Goal: Find specific page/section: Find specific page/section

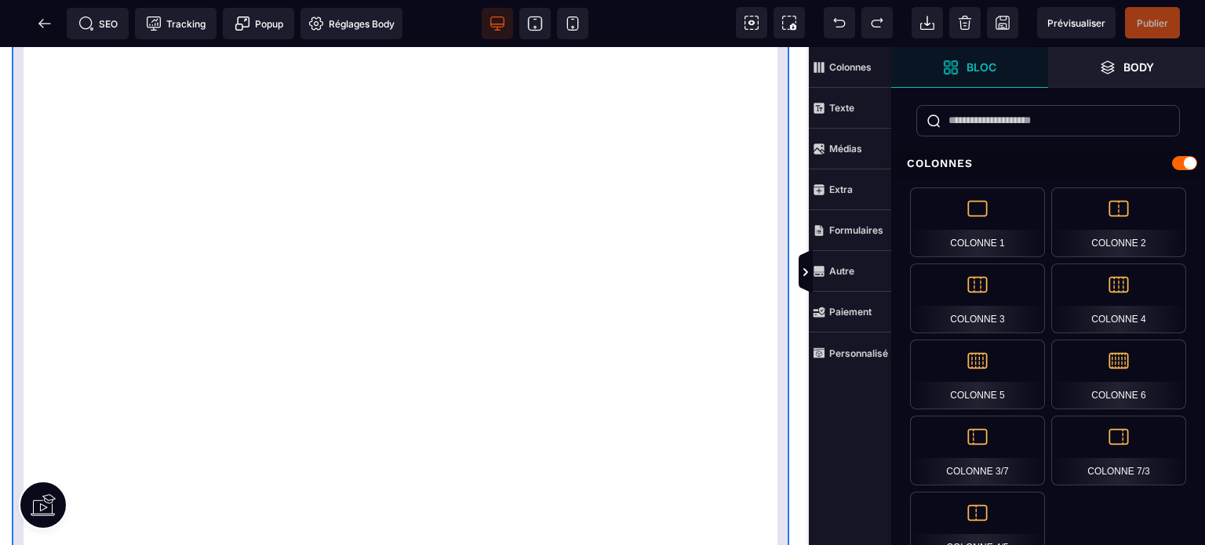
scroll to position [157, 0]
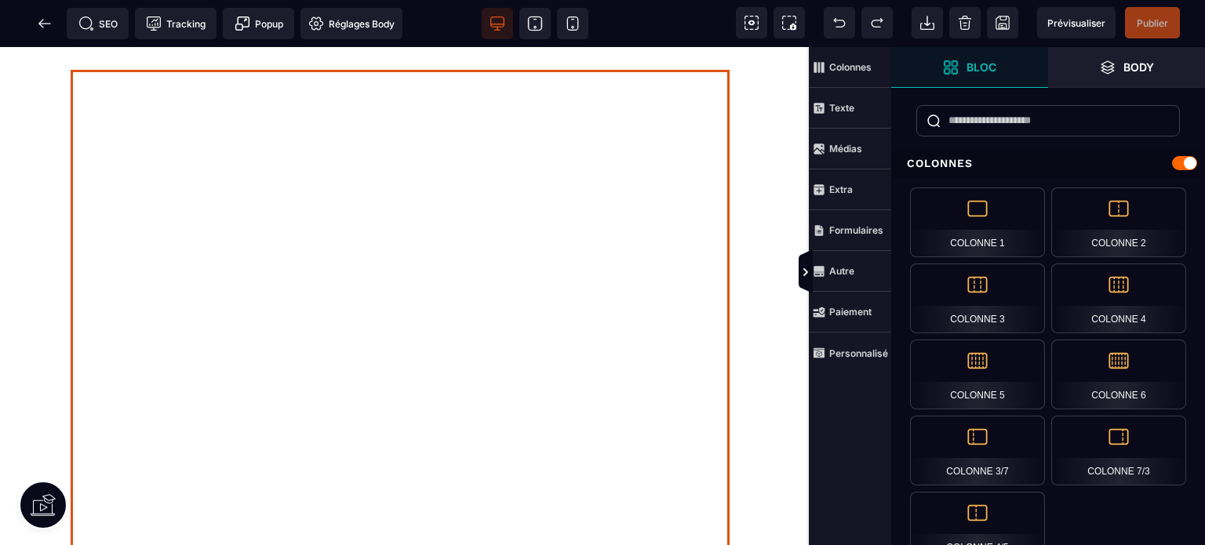
click at [109, 225] on div at bounding box center [404, 349] width 659 height 628
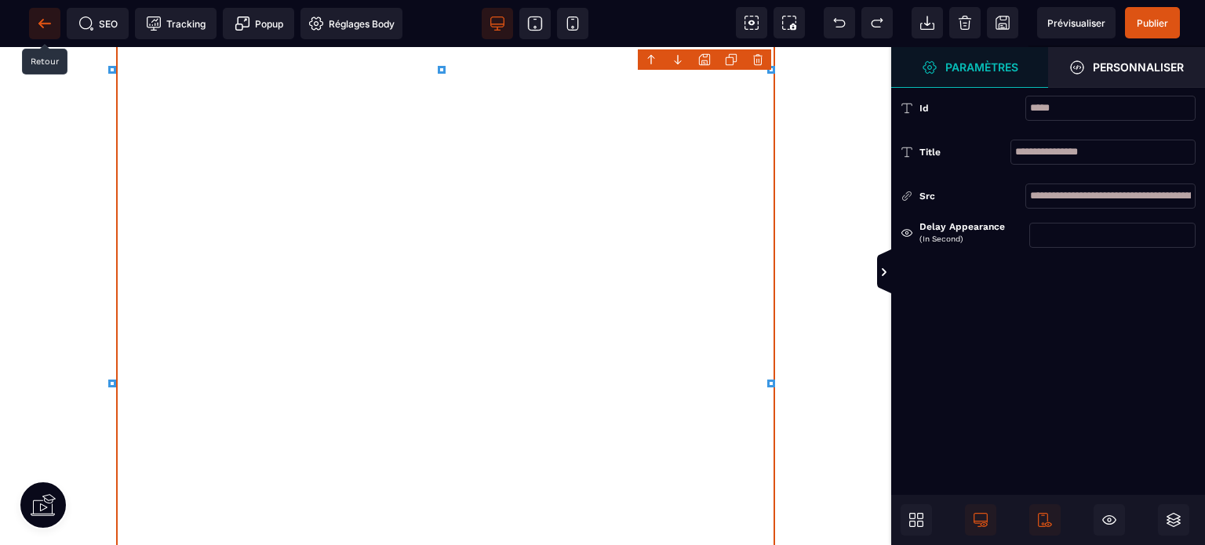
click at [40, 21] on icon at bounding box center [45, 24] width 16 height 16
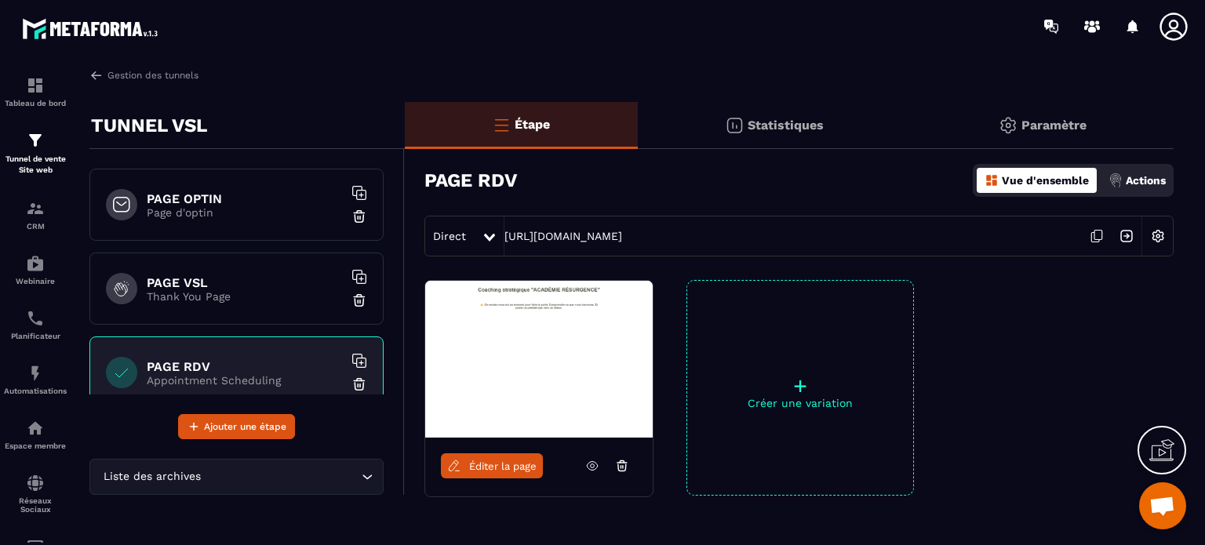
click at [475, 332] on img at bounding box center [539, 359] width 228 height 157
click at [484, 457] on link "Éditer la page" at bounding box center [492, 465] width 102 height 25
